Goal: Task Accomplishment & Management: Manage account settings

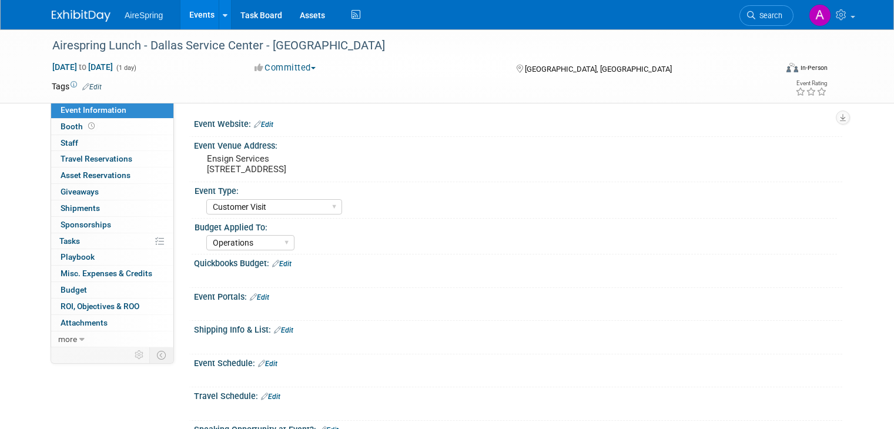
select select "Customer Visit"
select select "Operations"
select select "Customer Visit"
select select "Operations"
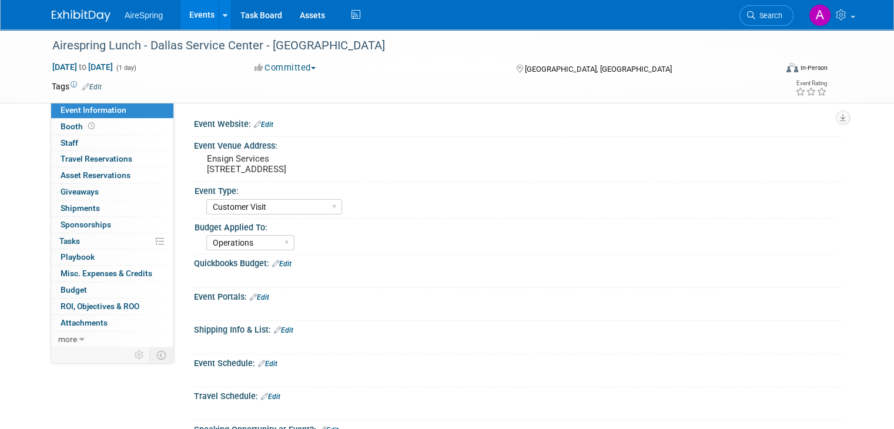
click at [185, 13] on link "Events" at bounding box center [202, 14] width 43 height 29
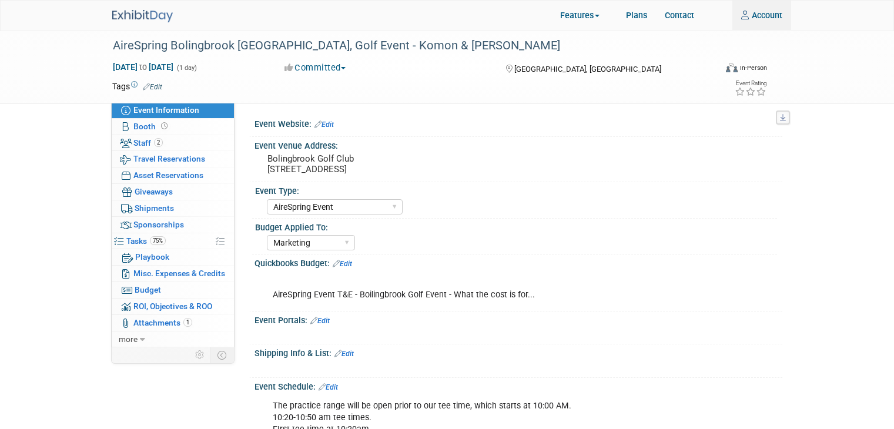
select select "AireSpring Event"
select select "Marketing"
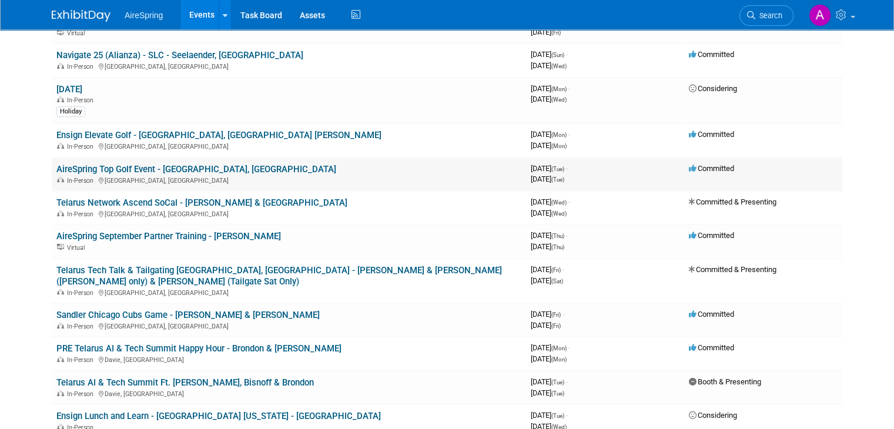
scroll to position [235, 0]
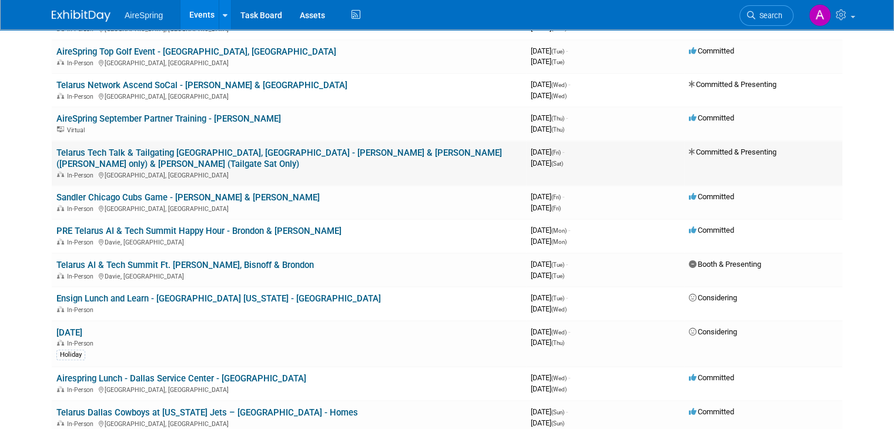
drag, startPoint x: 187, startPoint y: 116, endPoint x: 116, endPoint y: 146, distance: 76.7
drag, startPoint x: 214, startPoint y: 83, endPoint x: 28, endPoint y: 154, distance: 199.5
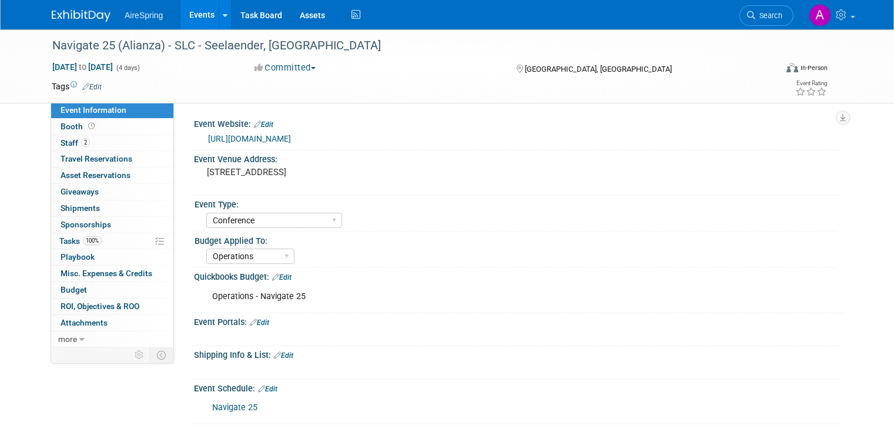
select select "Conference"
select select "Operations"
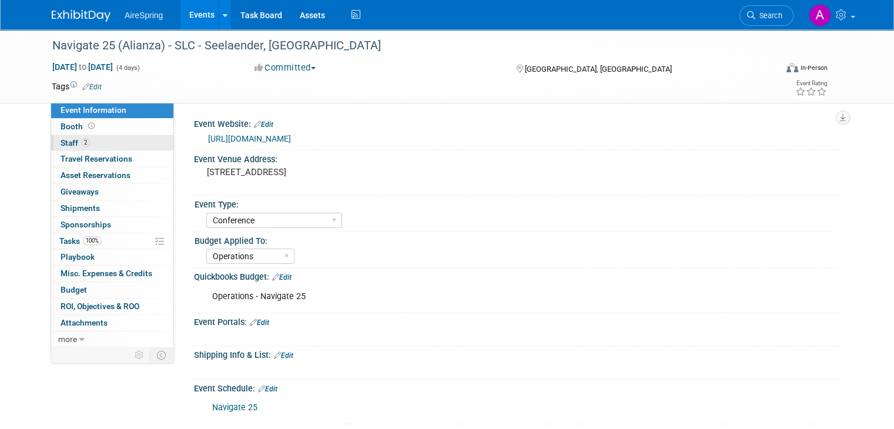
click at [100, 139] on link "2 Staff 2" at bounding box center [112, 143] width 122 height 16
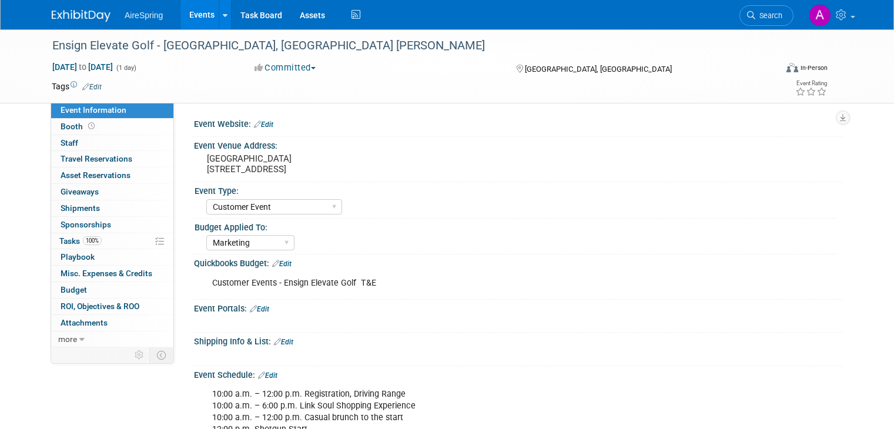
select select "Customer Event"
select select "Marketing"
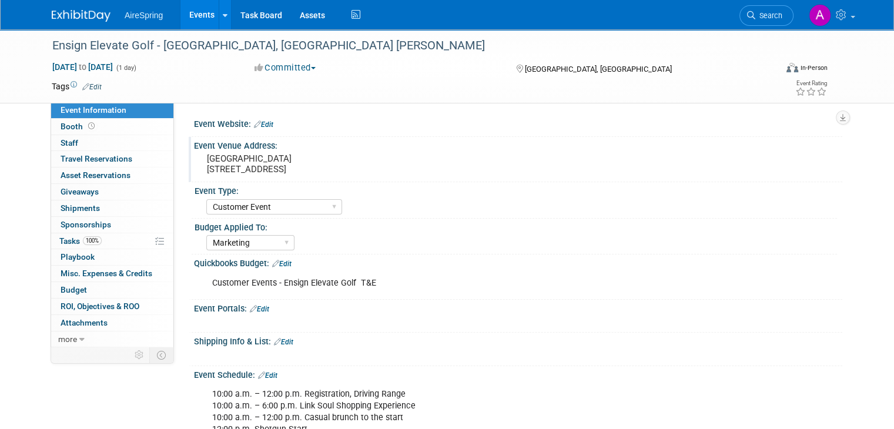
click at [263, 165] on pre "Fairbanks Ranch Country Club 15150 San Dieguito Road" at bounding box center [329, 163] width 245 height 21
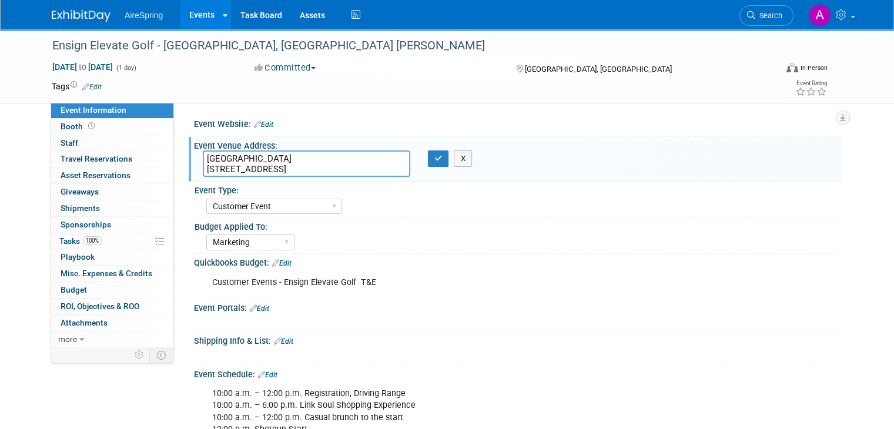
click at [266, 161] on textarea "Fairbanks Ranch Country Club 15150 San Dieguito Road" at bounding box center [307, 164] width 208 height 26
click at [434, 158] on icon "button" at bounding box center [438, 159] width 8 height 8
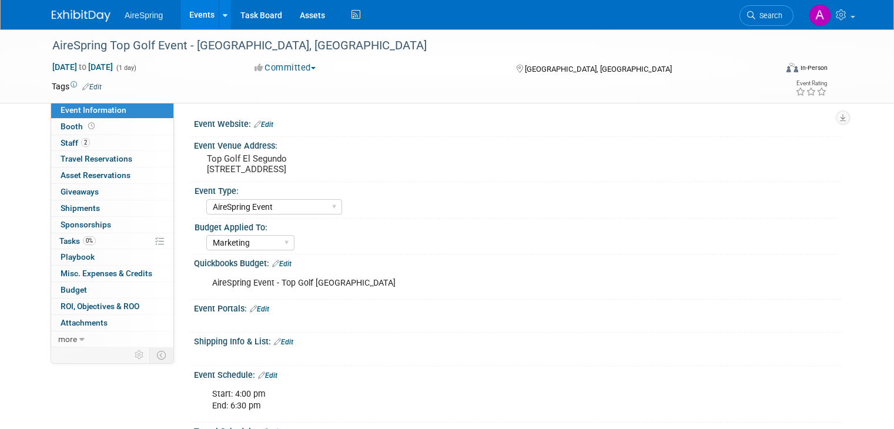
select select "AireSpring Event"
select select "Marketing"
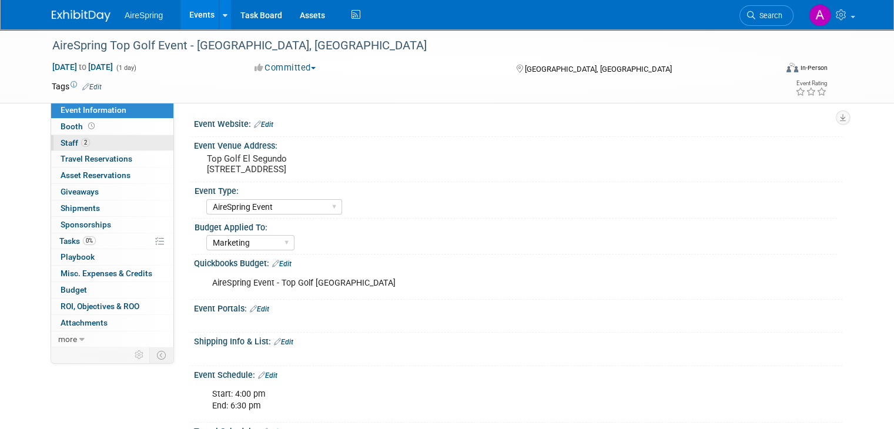
click at [110, 141] on link "2 Staff 2" at bounding box center [112, 143] width 122 height 16
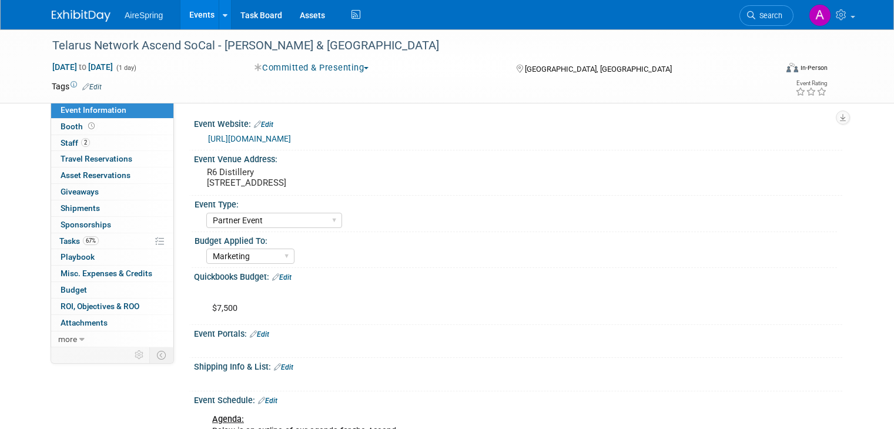
select select "Partner Event"
select select "Marketing"
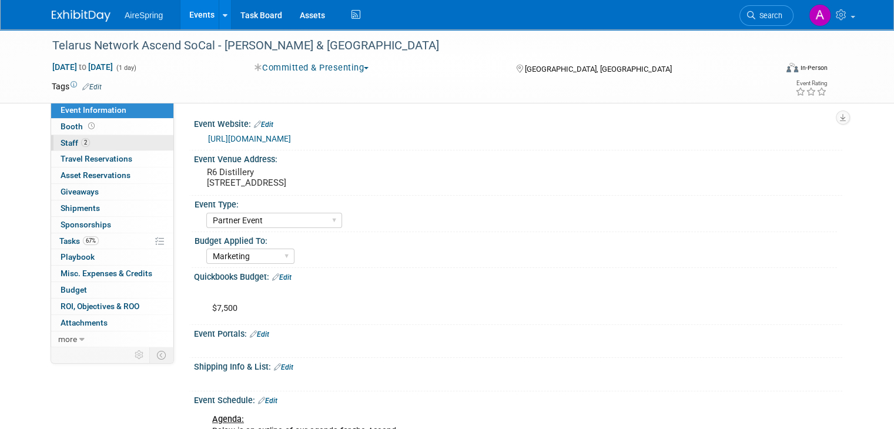
click at [90, 144] on link "2 Staff 2" at bounding box center [112, 143] width 122 height 16
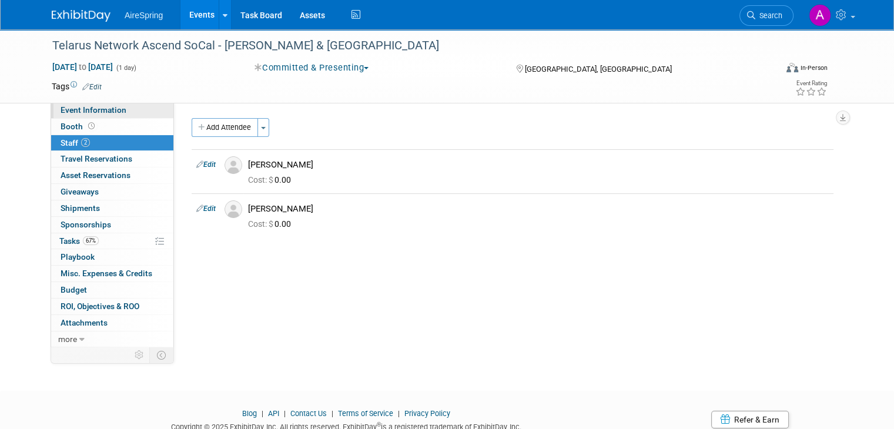
click at [119, 114] on link "Event Information" at bounding box center [112, 110] width 122 height 16
select select "Partner Event"
select select "Marketing"
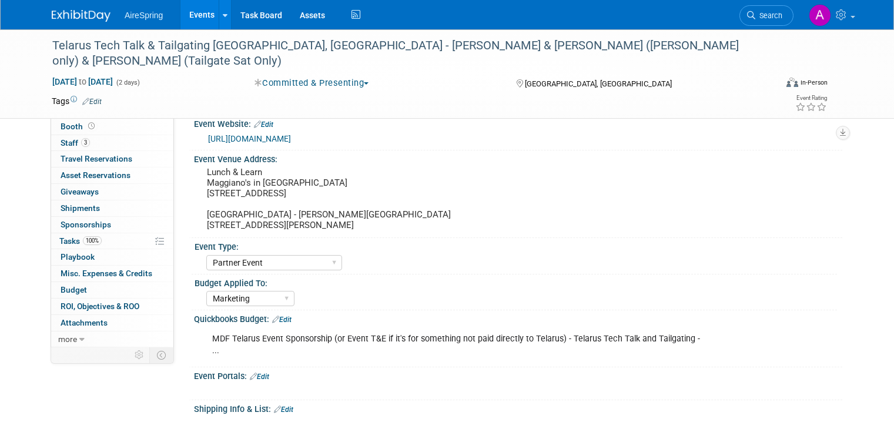
select select "Partner Event"
select select "Marketing"
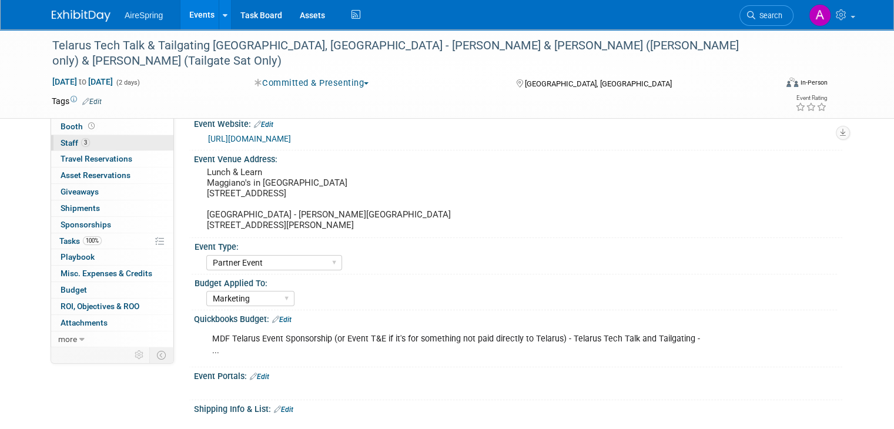
click at [87, 141] on link "3 Staff 3" at bounding box center [112, 143] width 122 height 16
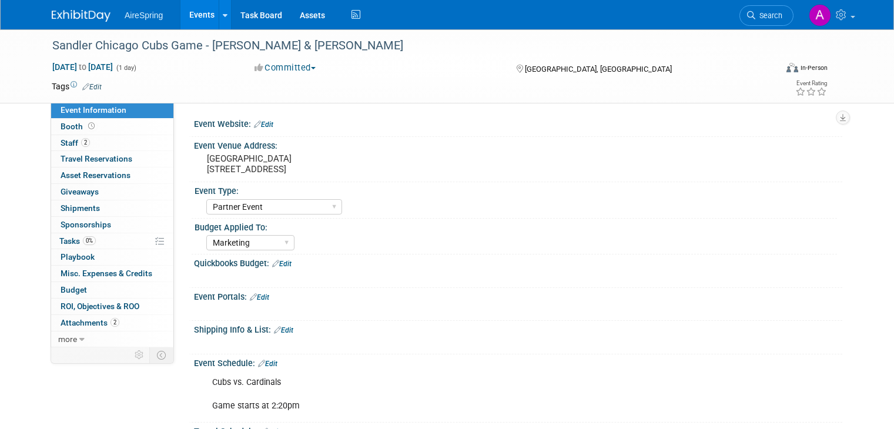
select select "Partner Event"
select select "Marketing"
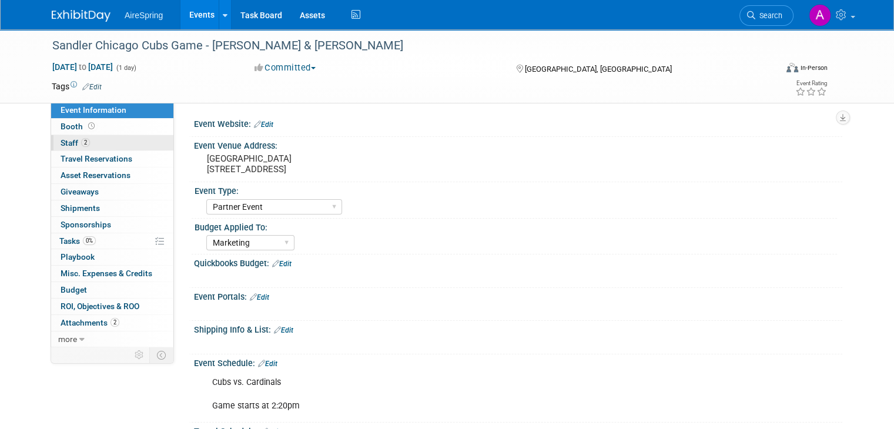
click at [92, 140] on link "2 Staff 2" at bounding box center [112, 143] width 122 height 16
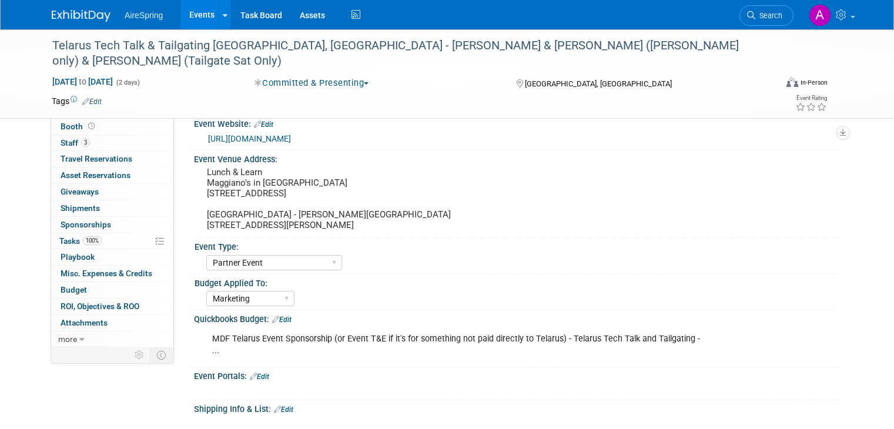
select select "Partner Event"
select select "Marketing"
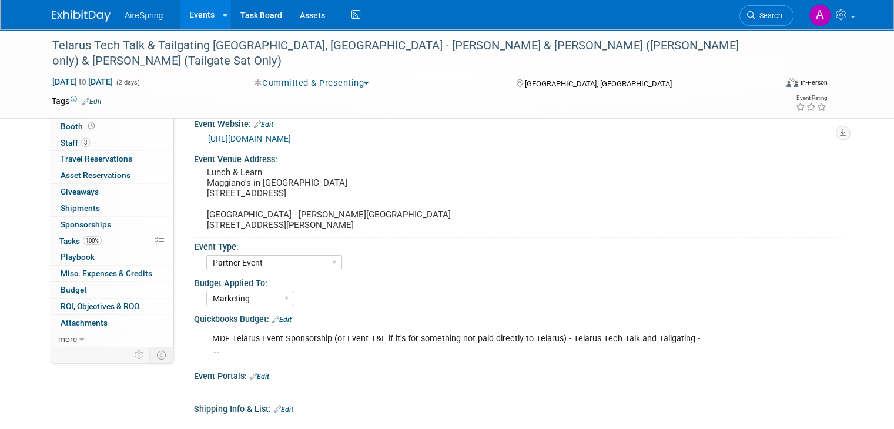
click at [181, 11] on link "Events" at bounding box center [202, 14] width 43 height 29
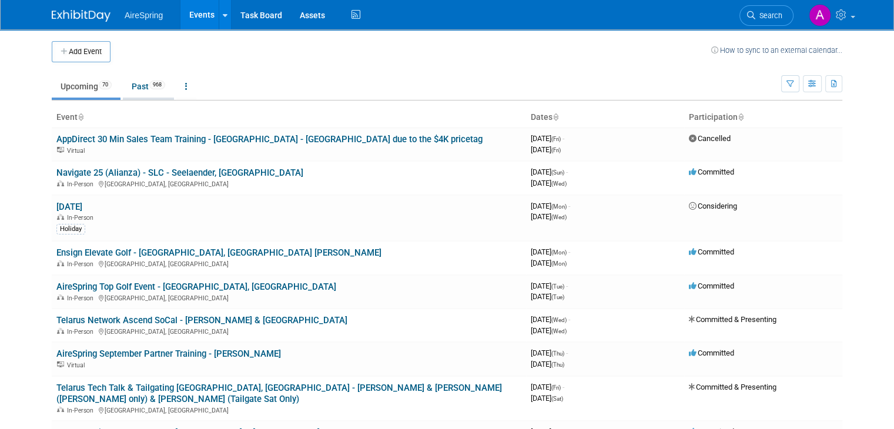
click at [149, 85] on span "968" at bounding box center [157, 85] width 16 height 9
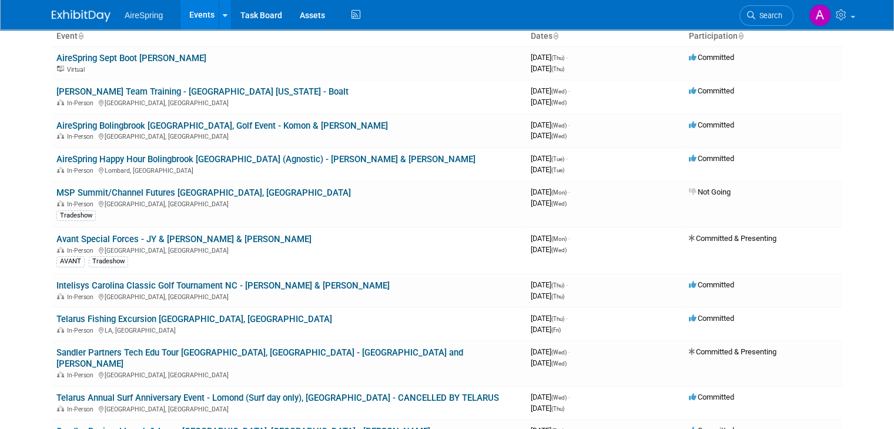
scroll to position [118, 0]
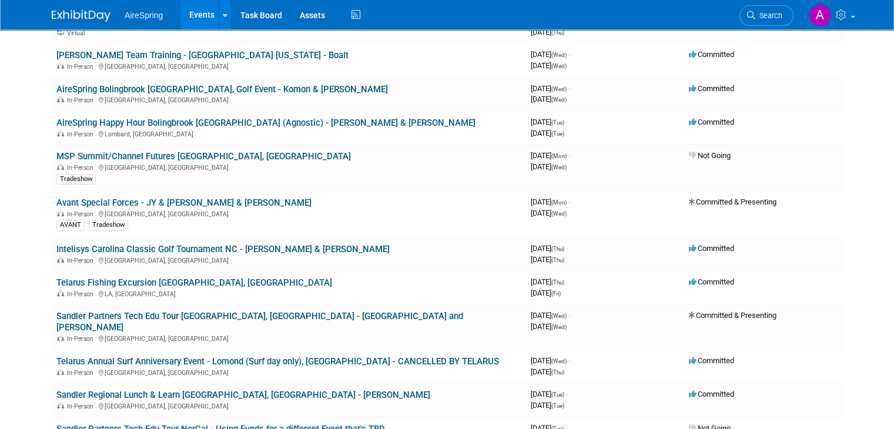
click at [6, 220] on body "AireSpring Events Add Event Bulk Upload Events Shareable Event Boards Recently …" at bounding box center [447, 96] width 894 height 429
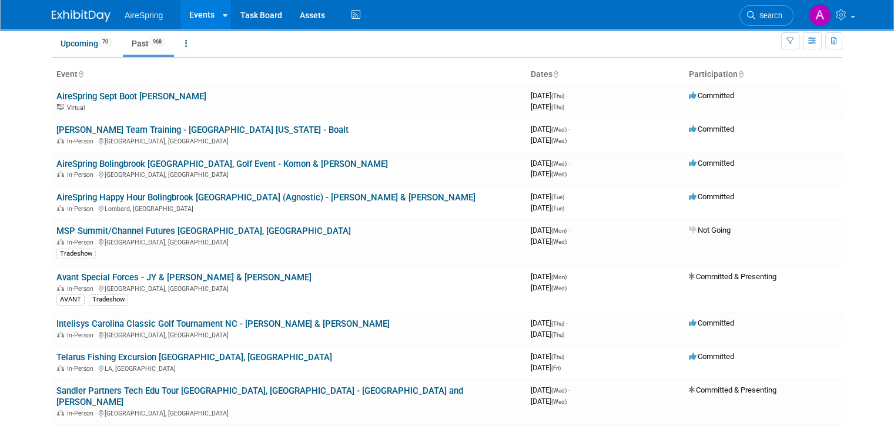
scroll to position [0, 0]
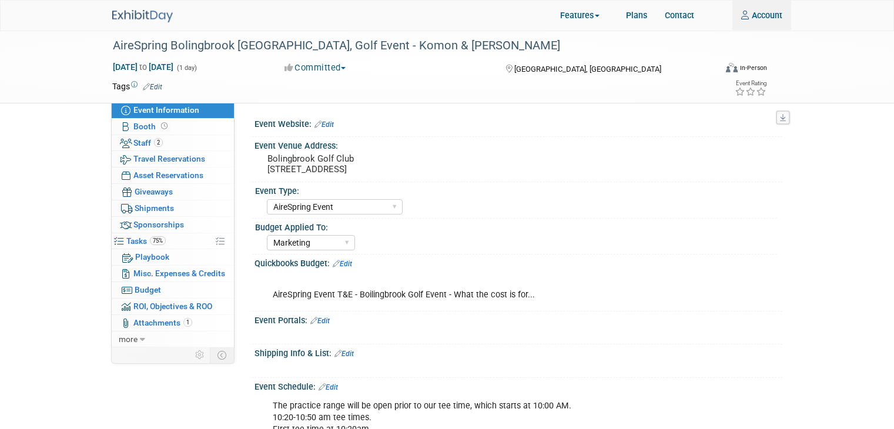
select select "AireSpring Event"
select select "Marketing"
type input "[PERSON_NAME][EMAIL_ADDRESS][PERSON_NAME][DOMAIN_NAME]"
drag, startPoint x: 0, startPoint y: 0, endPoint x: 141, endPoint y: 8, distance: 141.3
click at [141, 8] on link at bounding box center [149, 10] width 75 height 9
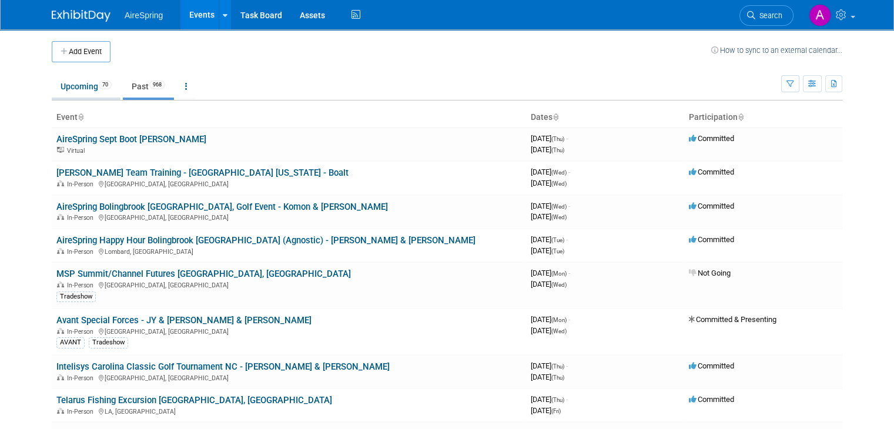
click at [65, 89] on link "Upcoming 70" at bounding box center [86, 86] width 69 height 22
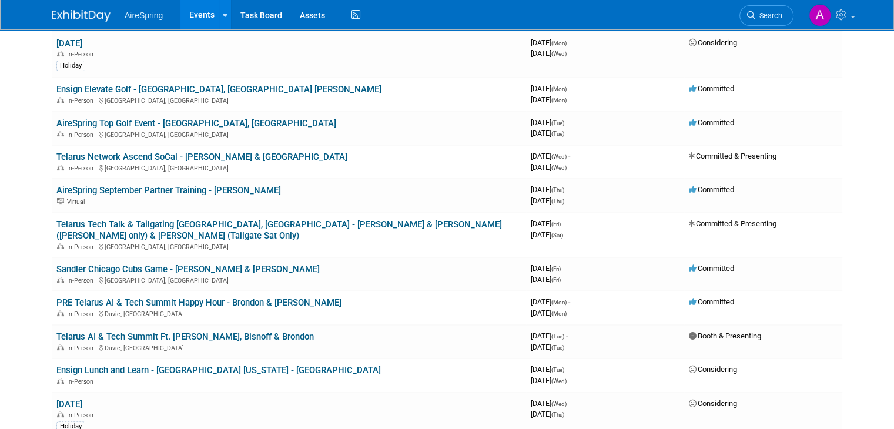
scroll to position [176, 0]
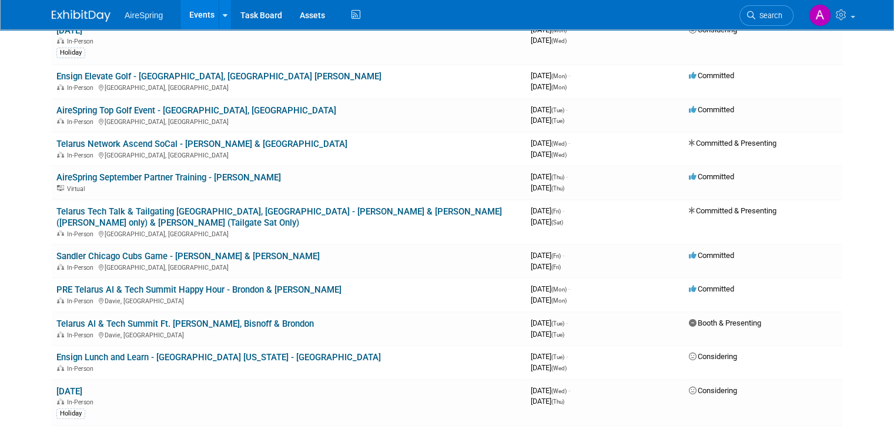
click at [25, 233] on body "AireSpring Events Add Event Bulk Upload Events Shareable Event Boards Recently …" at bounding box center [447, 38] width 894 height 429
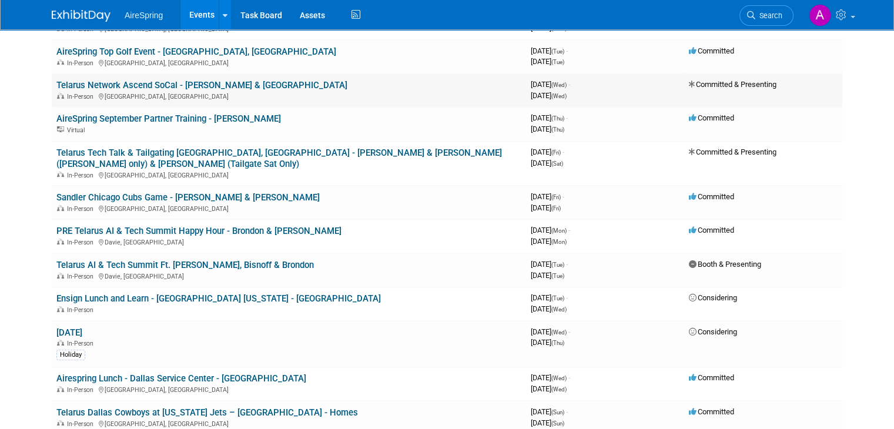
scroll to position [294, 0]
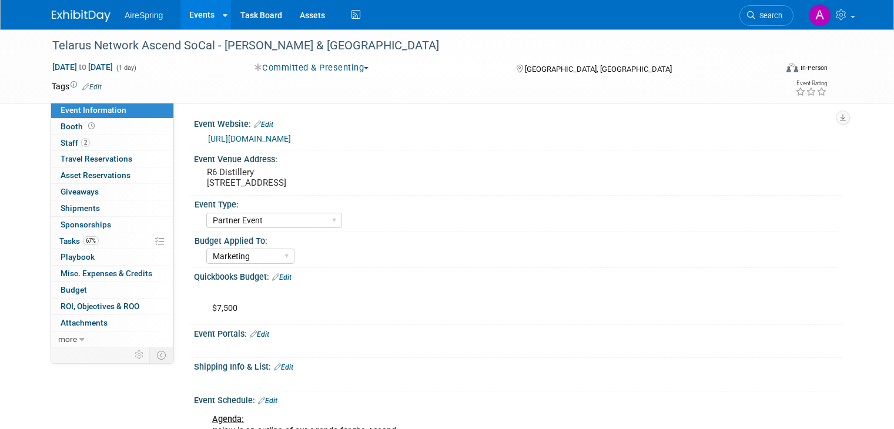
select select "Partner Event"
select select "Marketing"
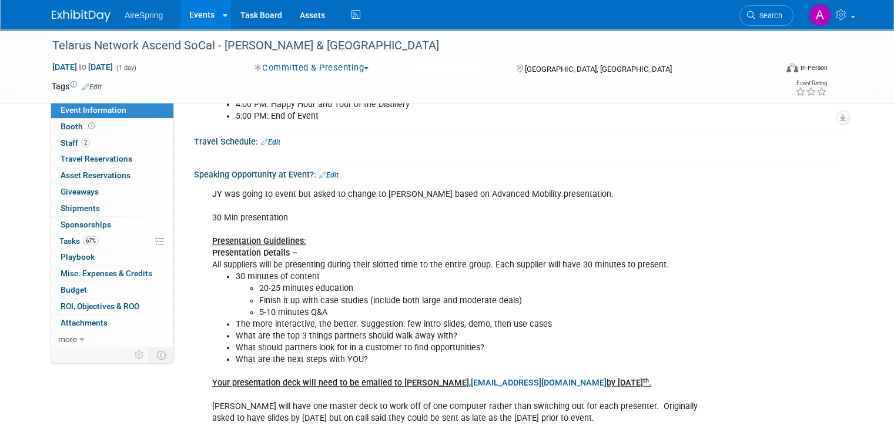
scroll to position [588, 0]
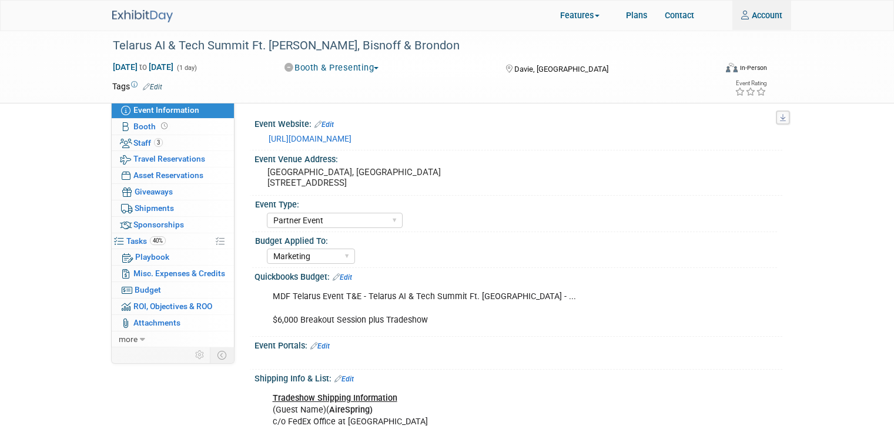
select select "Partner Event"
select select "Marketing"
